Goal: Use online tool/utility: Utilize a website feature to perform a specific function

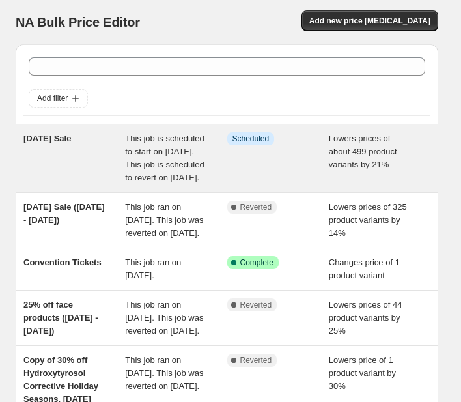
click at [74, 178] on div "[DATE] Sale" at bounding box center [74, 158] width 102 height 52
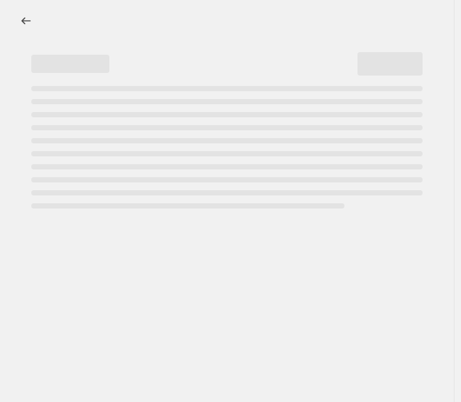
select select "percentage"
select select "not_equal"
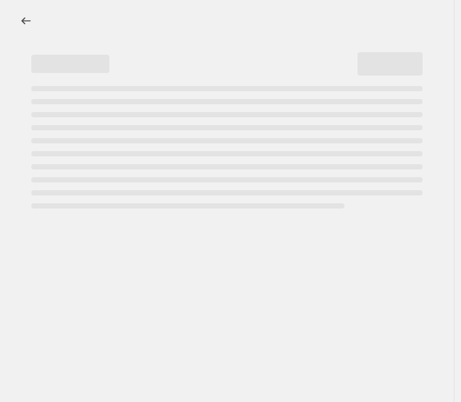
select select "not_equal"
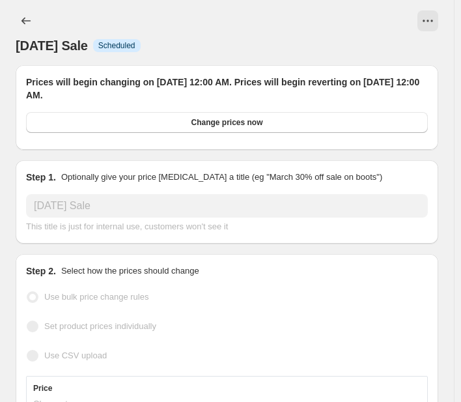
select select "collection"
select select "product"
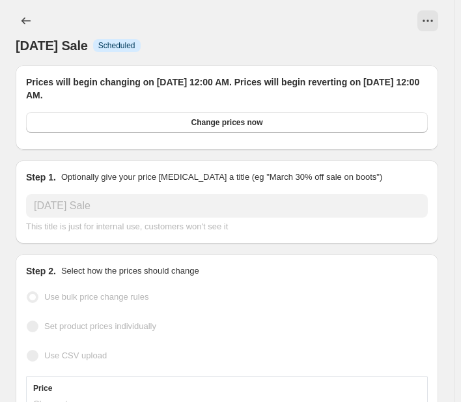
select select "product"
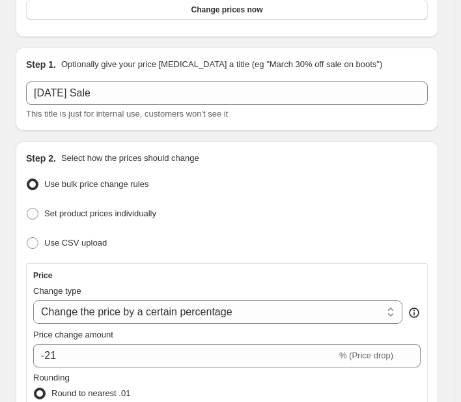
scroll to position [104, 0]
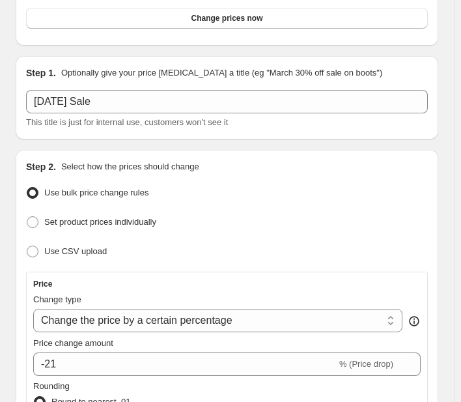
click at [384, 208] on ul "Use bulk price change rules Set product prices individually Use CSV upload" at bounding box center [227, 222] width 402 height 77
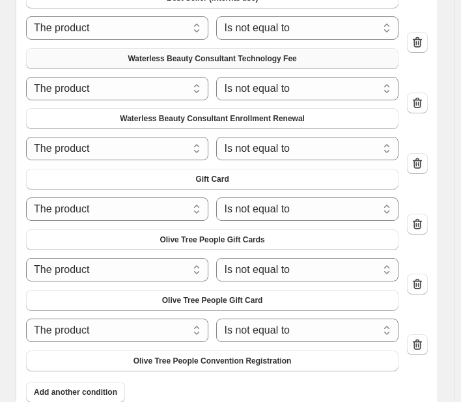
scroll to position [1349, 0]
